Goal: Communication & Community: Answer question/provide support

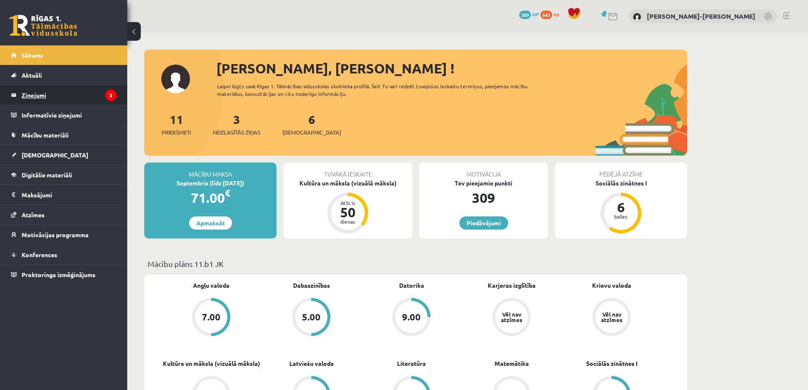
click at [47, 95] on legend "Ziņojumi 3" at bounding box center [69, 95] width 95 height 20
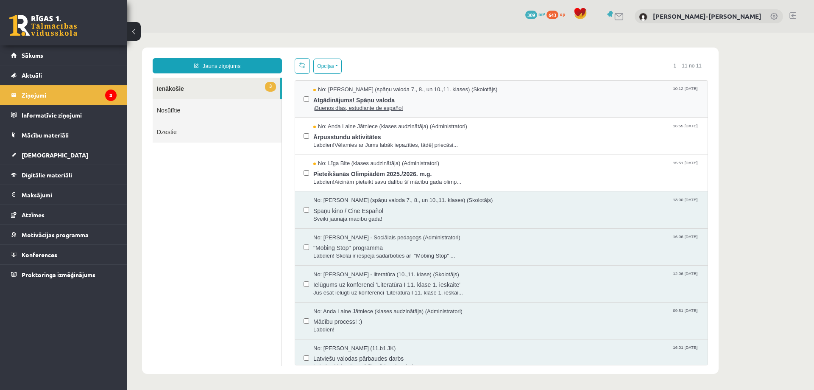
click at [379, 104] on span "¡Buenos días, estudiante de español" at bounding box center [506, 108] width 386 height 8
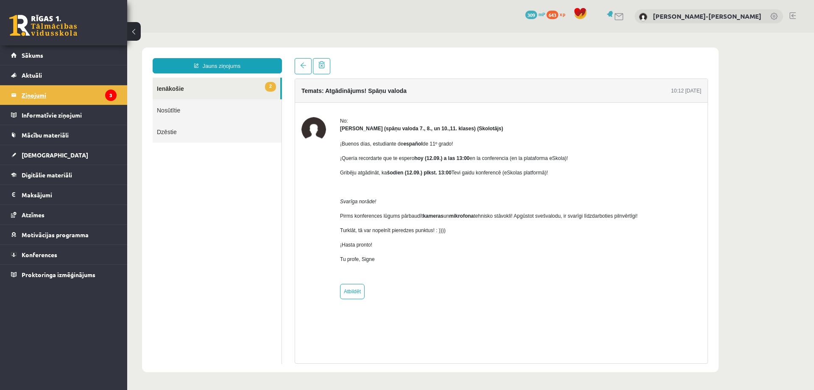
click at [61, 95] on legend "Ziņojumi 3" at bounding box center [69, 95] width 95 height 20
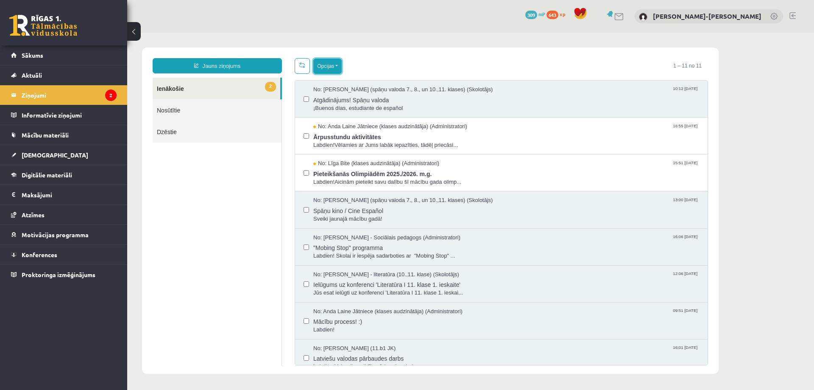
click at [339, 68] on button "Opcijas" at bounding box center [327, 66] width 28 height 15
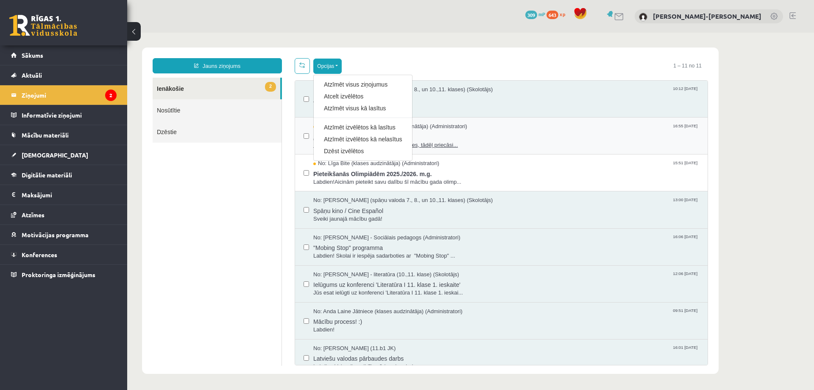
click at [371, 140] on link "Atzīmēt izvēlētos kā nelasītus" at bounding box center [363, 139] width 78 height 8
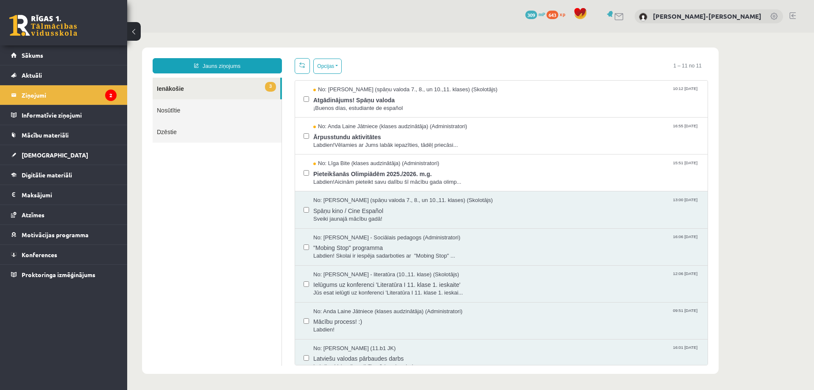
click at [226, 224] on ul "3 Ienākošie Nosūtītie Dzēstie" at bounding box center [217, 222] width 129 height 288
click at [34, 56] on span "Sākums" at bounding box center [33, 55] width 22 height 8
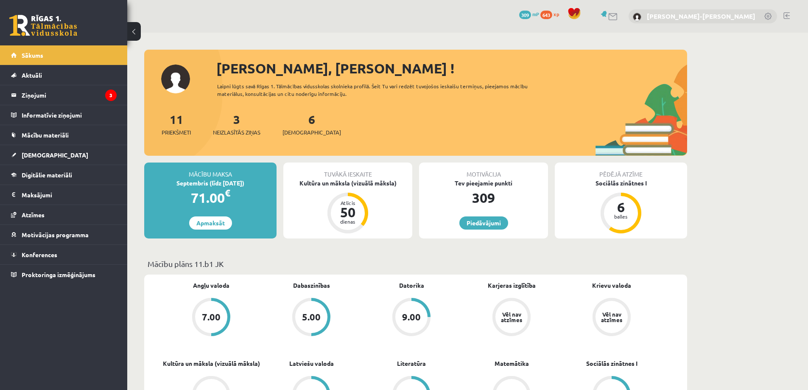
click at [710, 18] on link "[PERSON_NAME]-[PERSON_NAME]" at bounding box center [701, 16] width 109 height 8
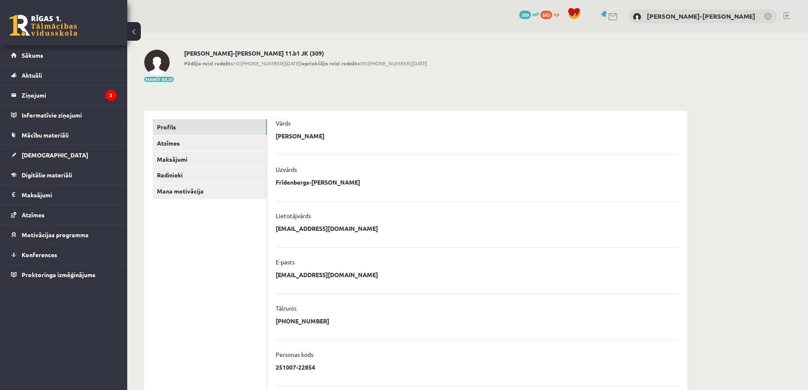
click at [785, 15] on link at bounding box center [786, 15] width 6 height 7
